Goal: Information Seeking & Learning: Learn about a topic

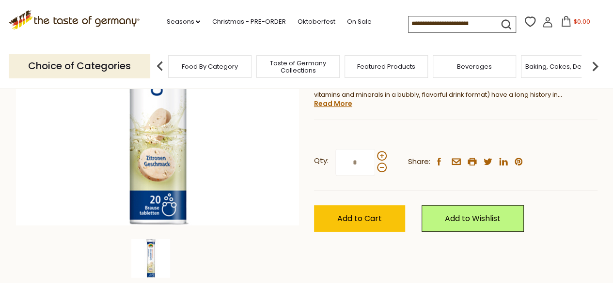
scroll to position [145, 0]
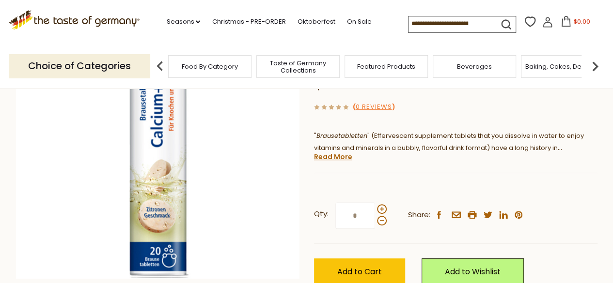
click at [354, 156] on div "Sunlife Sunlife Calcium & Vitamin D3 "Brause" Effervescent Supplements, 20 ct. …" at bounding box center [455, 150] width 283 height 313
click at [336, 158] on link "Read More" at bounding box center [333, 157] width 38 height 10
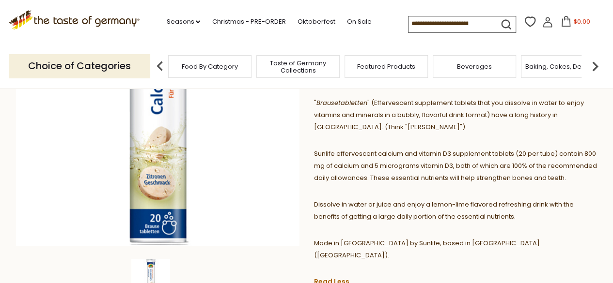
scroll to position [194, 0]
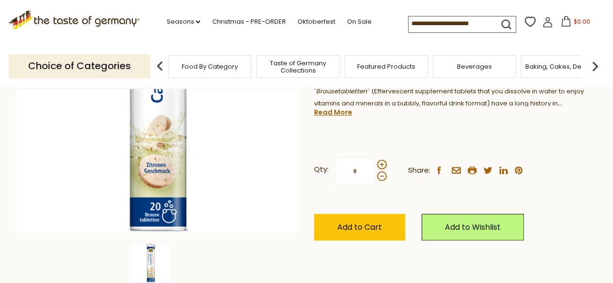
scroll to position [194, 0]
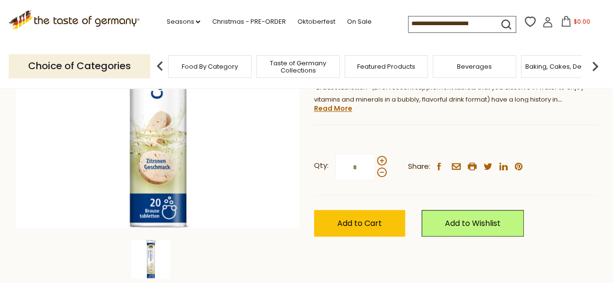
drag, startPoint x: 336, startPoint y: 109, endPoint x: 342, endPoint y: 114, distance: 7.6
click at [336, 109] on link "Read More" at bounding box center [333, 109] width 38 height 10
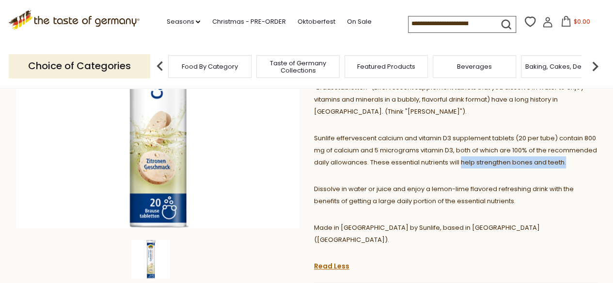
drag, startPoint x: 509, startPoint y: 164, endPoint x: 595, endPoint y: 169, distance: 85.9
click at [594, 169] on p "Sunlife effervescent calcium and vitamin D3 supplement tablets (20 per tube) co…" at bounding box center [455, 150] width 283 height 36
copy span "help strengthen bones and teeth."
